Goal: Transaction & Acquisition: Purchase product/service

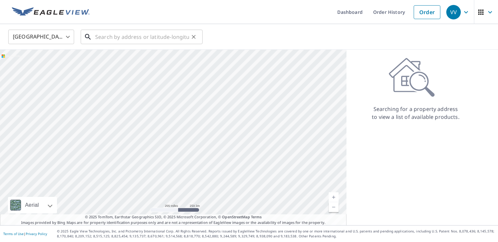
click at [154, 35] on input "text" at bounding box center [142, 37] width 94 height 18
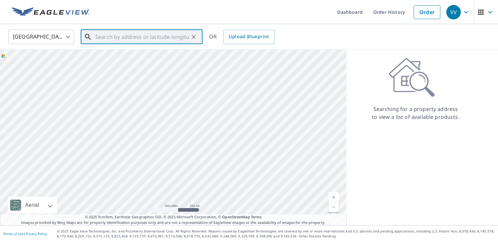
paste input "526 [GEOGRAPHIC_DATA][PERSON_NAME]"
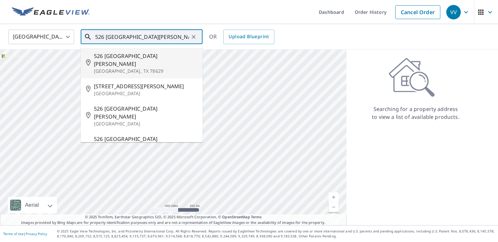
click at [142, 55] on span "526 [GEOGRAPHIC_DATA][PERSON_NAME]" at bounding box center [145, 60] width 103 height 16
type input "[GEOGRAPHIC_DATA][PERSON_NAME][PERSON_NAME]"
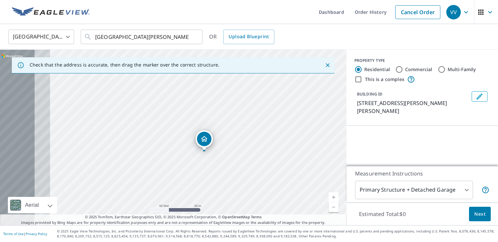
drag, startPoint x: 185, startPoint y: 131, endPoint x: 264, endPoint y: 131, distance: 79.1
click at [264, 131] on div "[GEOGRAPHIC_DATA][PERSON_NAME][PERSON_NAME]" at bounding box center [173, 138] width 347 height 176
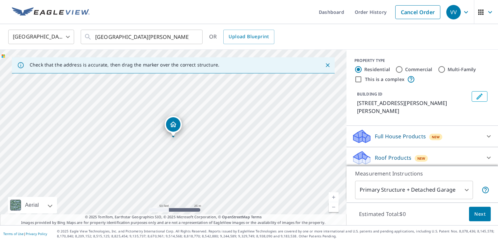
click at [421, 67] on label "Commercial" at bounding box center [418, 69] width 27 height 7
click at [403, 67] on input "Commercial" at bounding box center [399, 70] width 8 height 8
radio input "true"
type input "4"
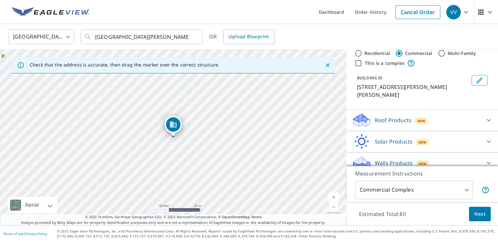
click at [396, 116] on p "Roof Products" at bounding box center [393, 120] width 37 height 8
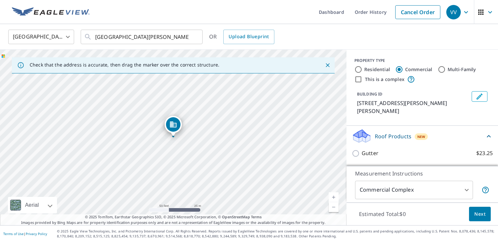
click at [364, 68] on div "Residential" at bounding box center [372, 70] width 36 height 8
click at [355, 68] on input "Residential" at bounding box center [358, 70] width 8 height 8
radio input "true"
type input "1"
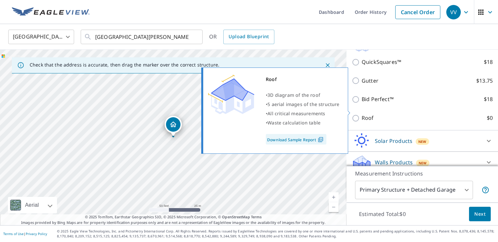
click at [369, 114] on p "Roof" at bounding box center [368, 118] width 12 height 8
click at [362, 114] on input "Roof $0" at bounding box center [357, 118] width 10 height 8
checkbox input "true"
type input "3"
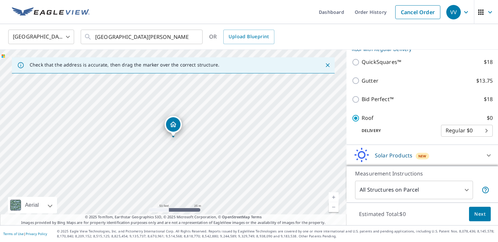
click at [427, 191] on body "VV VV Dashboard Order History Cancel Order VV United States US ​ 526 Saint Paul…" at bounding box center [249, 121] width 498 height 242
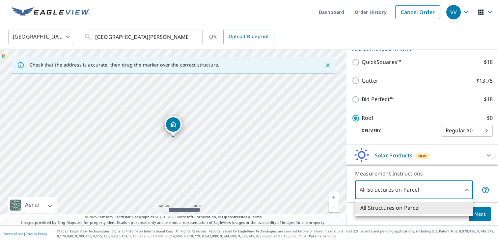
click at [427, 191] on div at bounding box center [249, 121] width 498 height 242
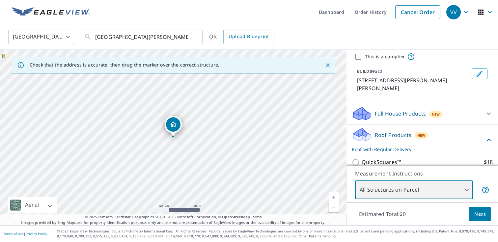
scroll to position [0, 0]
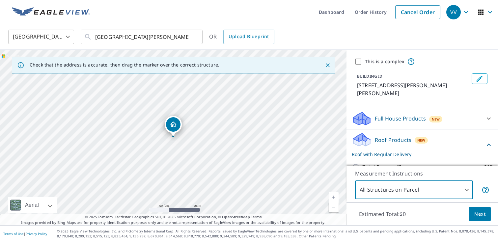
click at [326, 65] on icon "Close" at bounding box center [327, 65] width 7 height 7
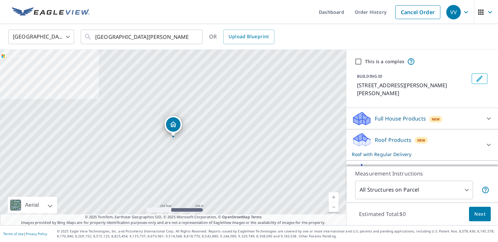
click at [27, 12] on img at bounding box center [51, 12] width 78 height 10
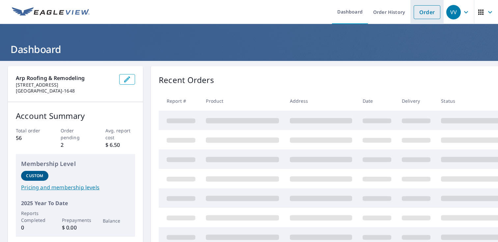
click at [433, 14] on link "Order" at bounding box center [427, 12] width 27 height 14
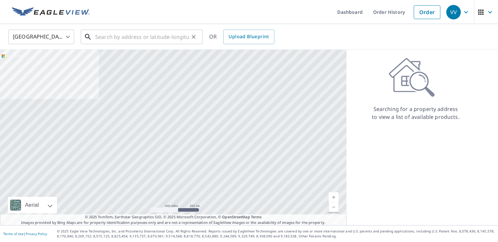
click at [127, 37] on input "text" at bounding box center [142, 37] width 94 height 18
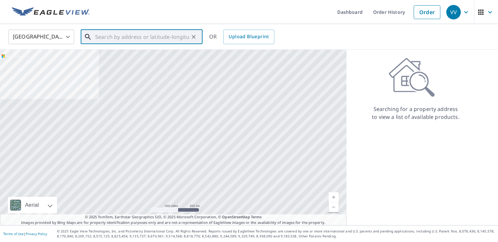
paste input "526 [GEOGRAPHIC_DATA][PERSON_NAME]"
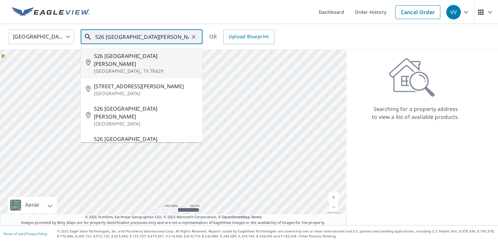
type input "526 [GEOGRAPHIC_DATA][PERSON_NAME]"
